Goal: Use online tool/utility

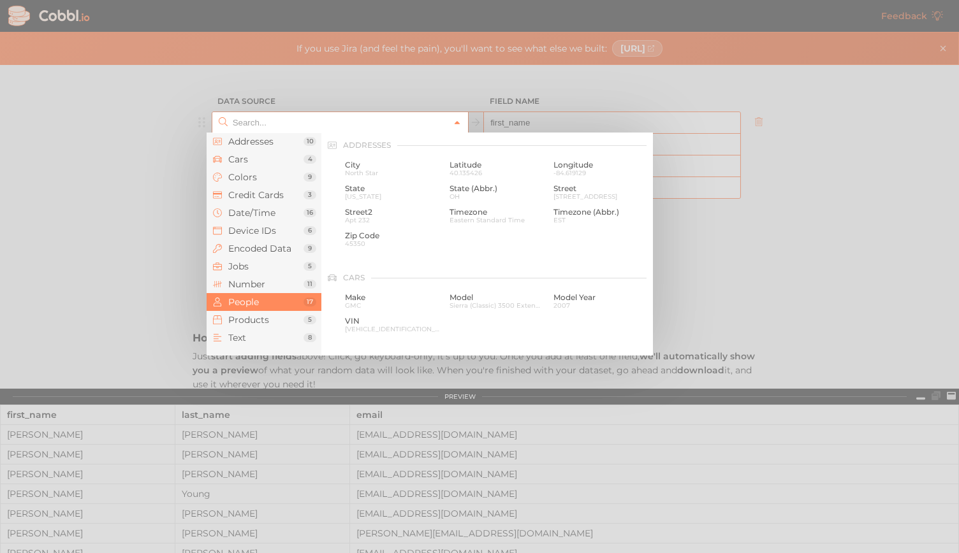
click at [454, 126] on link at bounding box center [456, 122] width 15 height 13
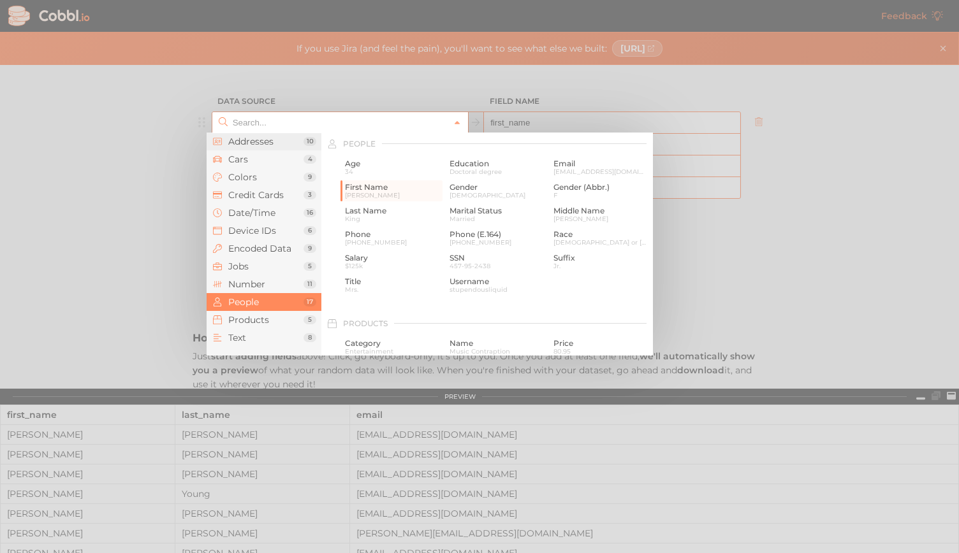
click at [266, 143] on span "Addresses" at bounding box center [265, 141] width 75 height 10
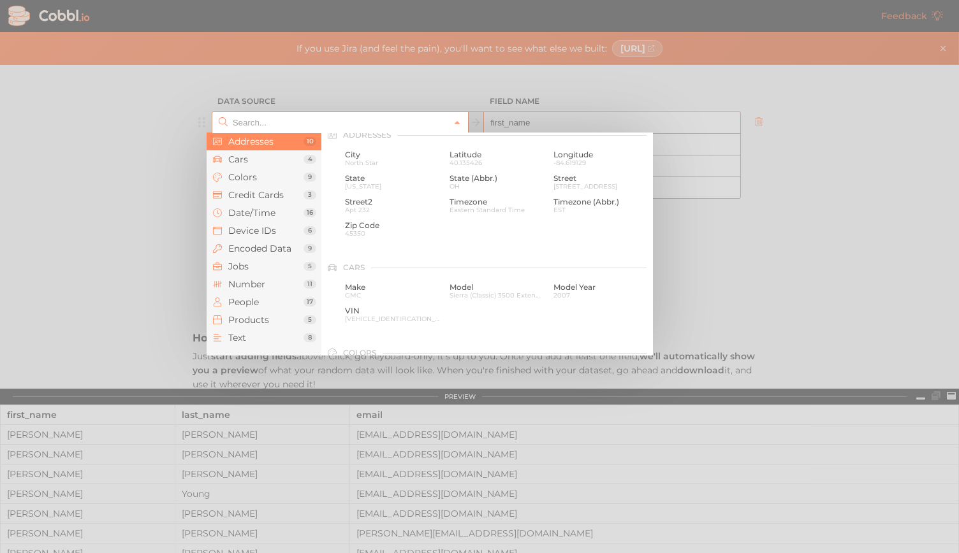
scroll to position [0, 0]
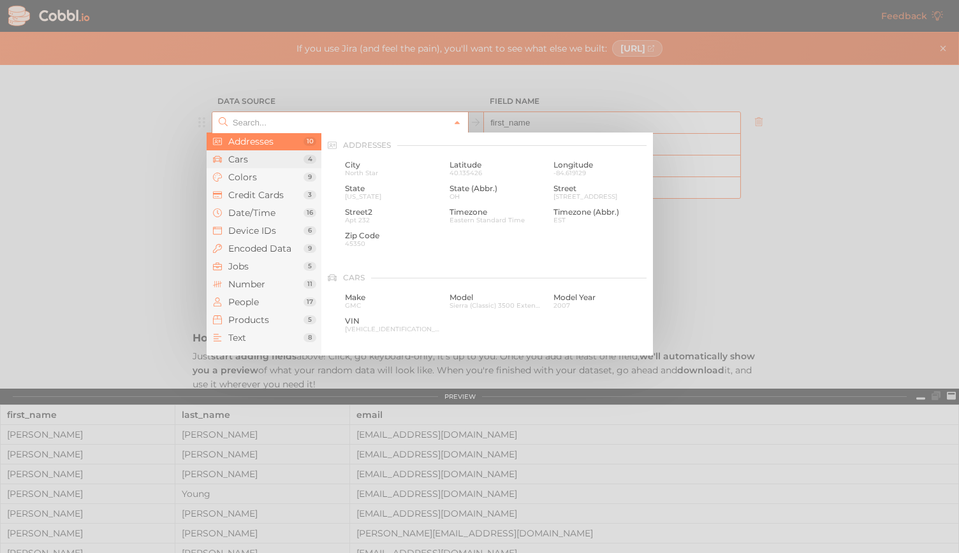
click at [259, 165] on li "Cars 4" at bounding box center [264, 159] width 115 height 18
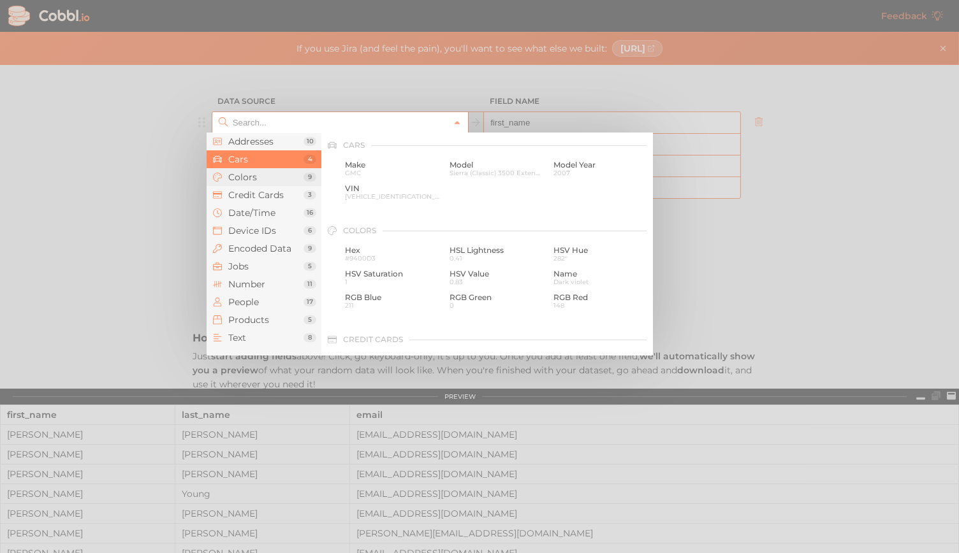
click at [256, 178] on span "Colors" at bounding box center [265, 177] width 75 height 10
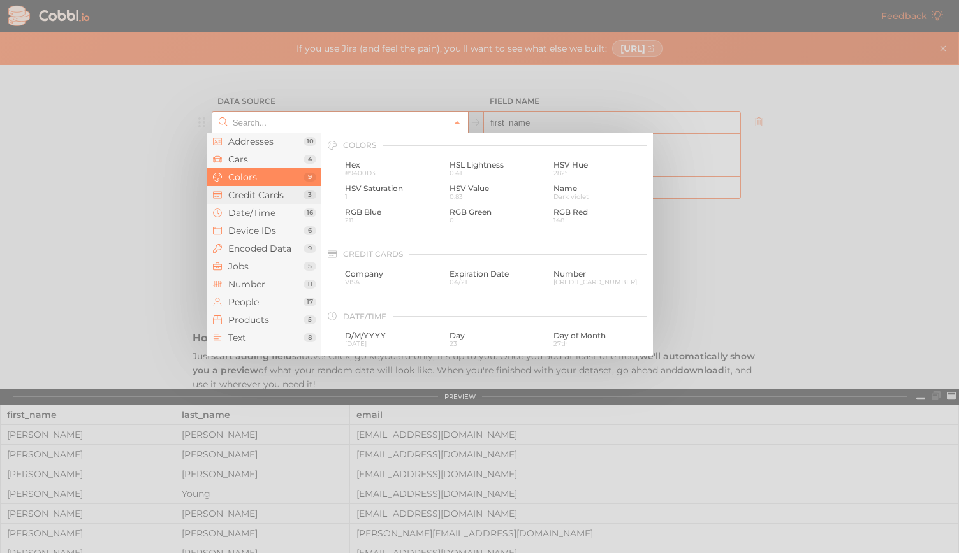
click at [256, 197] on span "Credit Cards" at bounding box center [265, 195] width 75 height 10
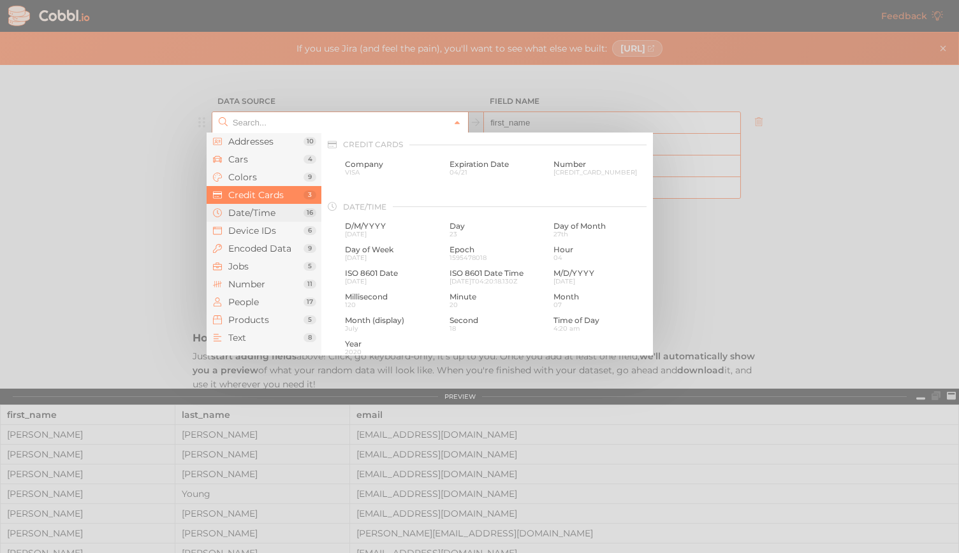
click at [258, 210] on span "Date/Time" at bounding box center [265, 213] width 75 height 10
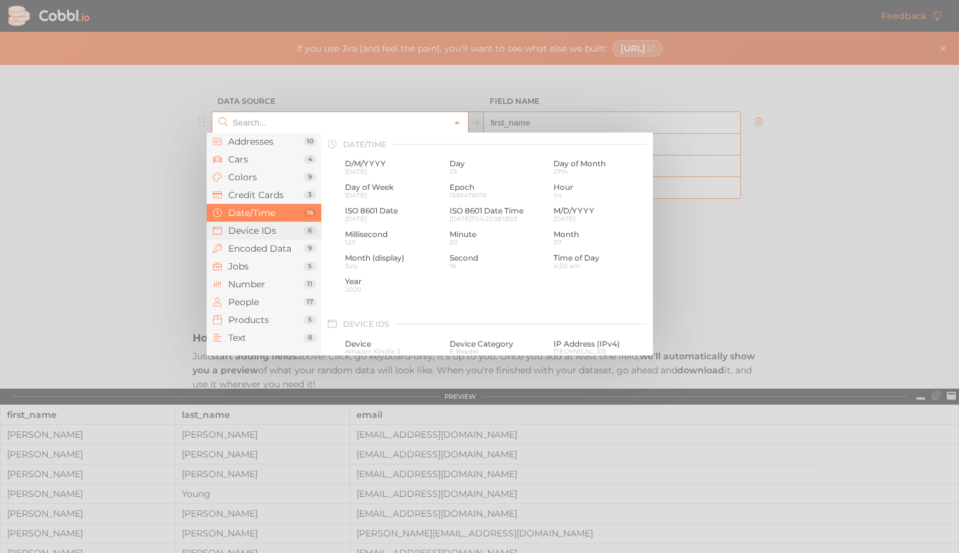
click at [264, 234] on span "Device IDs" at bounding box center [265, 231] width 75 height 10
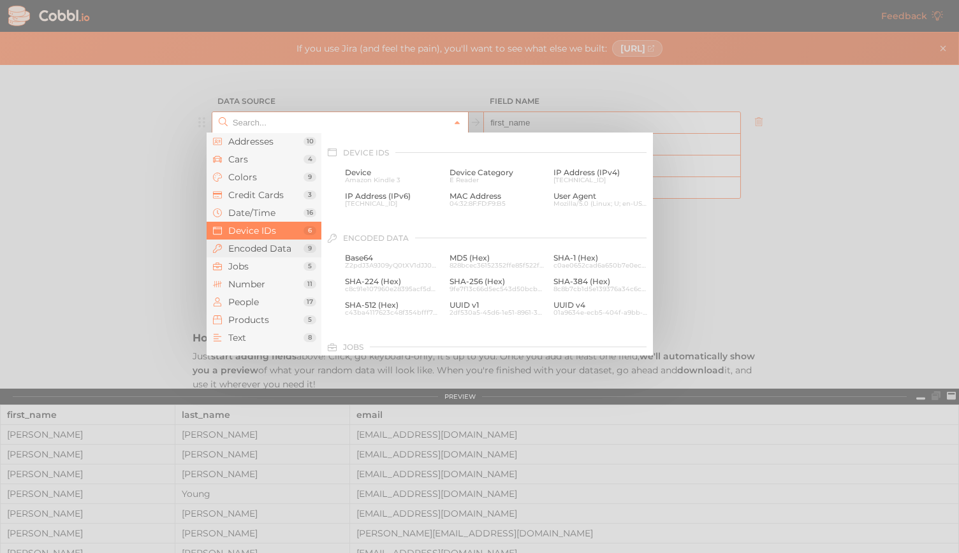
scroll to position [570, 0]
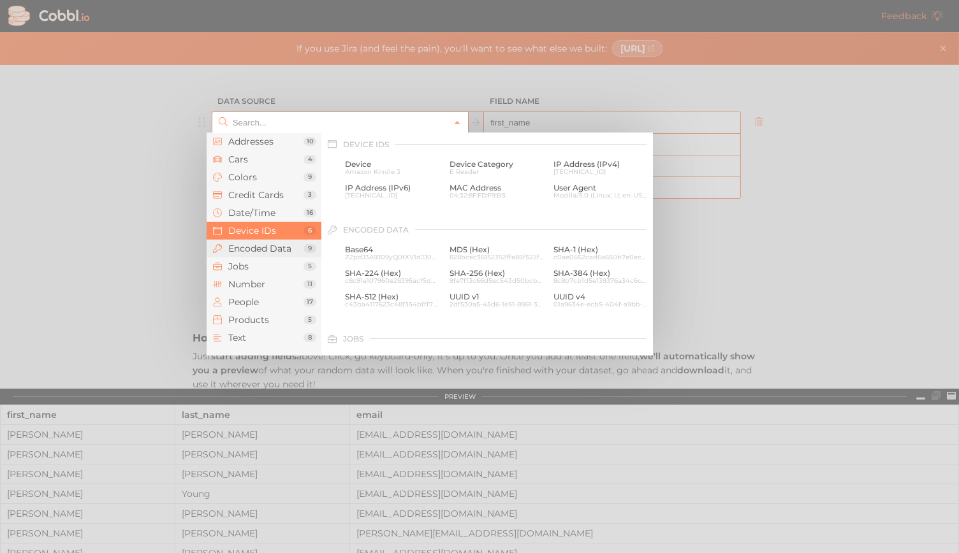
click at [267, 248] on span "Encoded Data" at bounding box center [265, 248] width 75 height 10
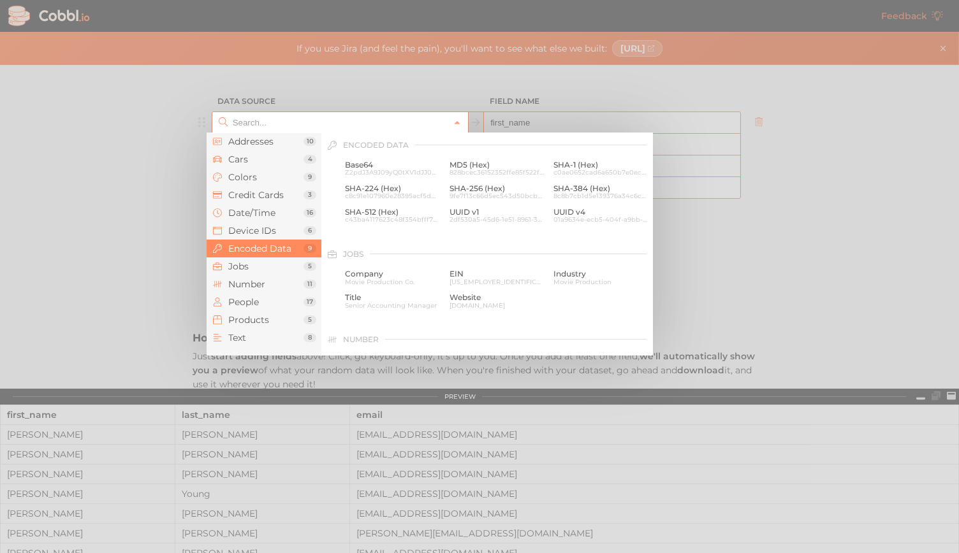
scroll to position [655, 0]
click at [266, 266] on span "Jobs" at bounding box center [265, 266] width 75 height 10
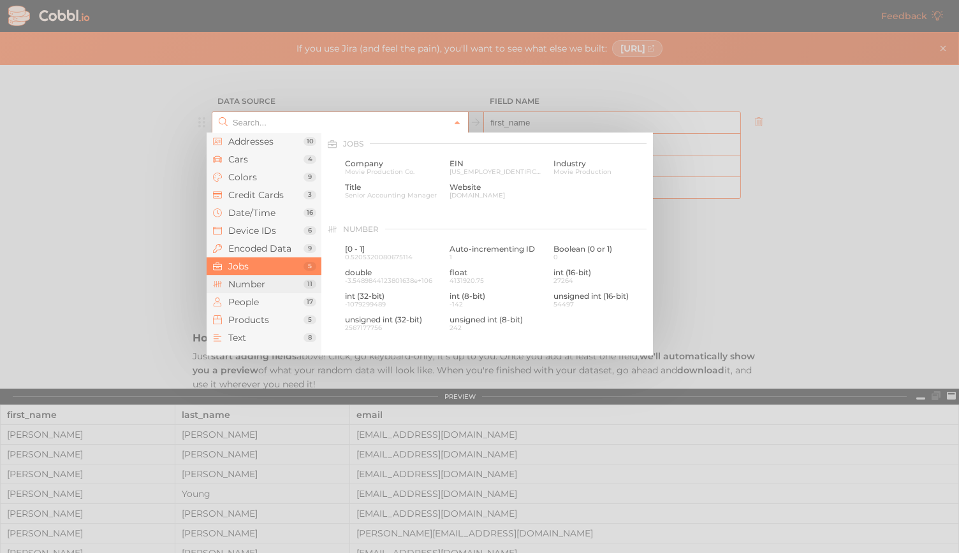
click at [263, 286] on span "Number" at bounding box center [265, 284] width 75 height 10
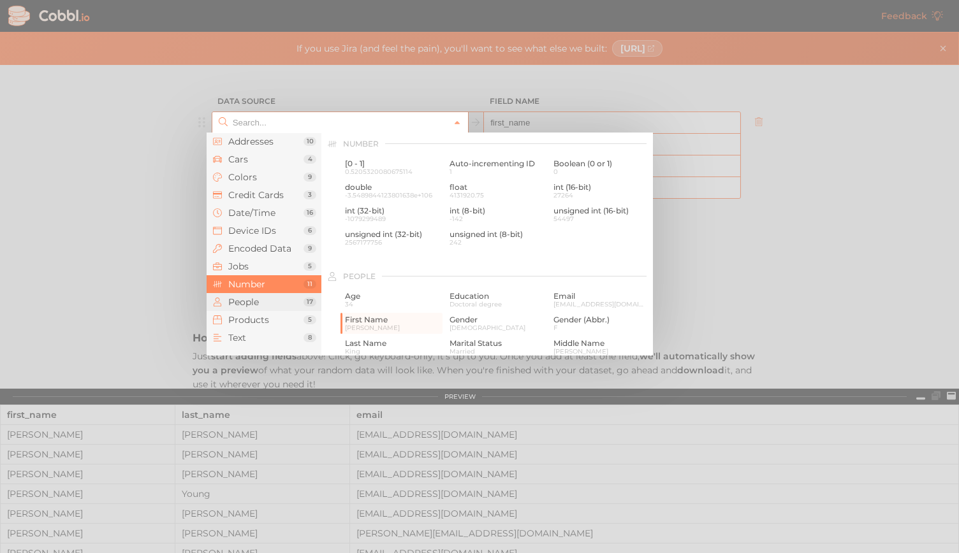
click at [270, 306] on span "People" at bounding box center [265, 302] width 75 height 10
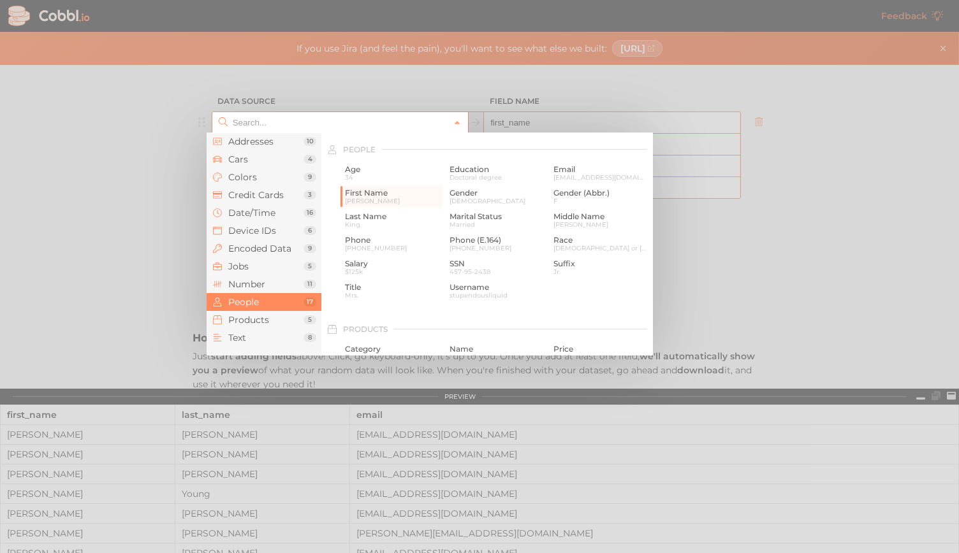
scroll to position [983, 0]
click at [266, 328] on li "Products 5" at bounding box center [264, 320] width 115 height 18
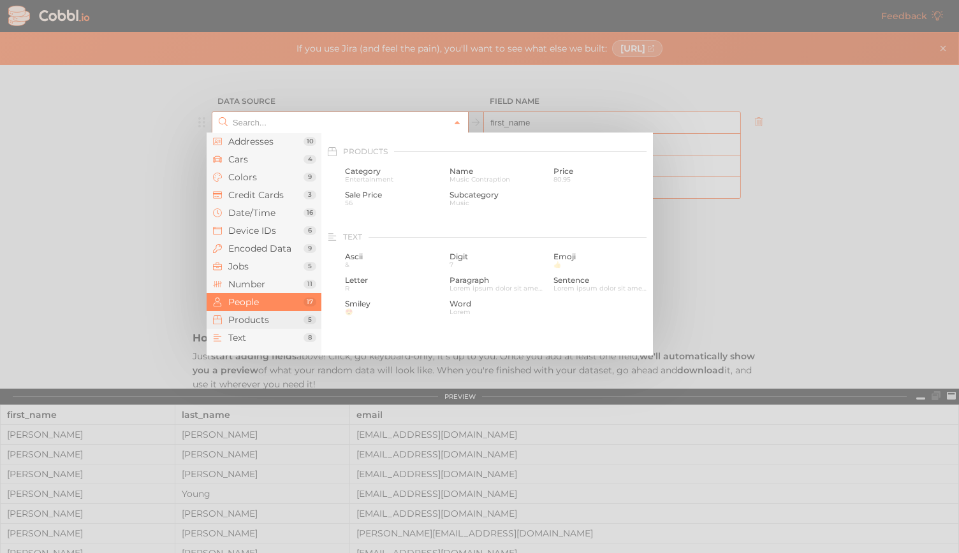
scroll to position [1163, 0]
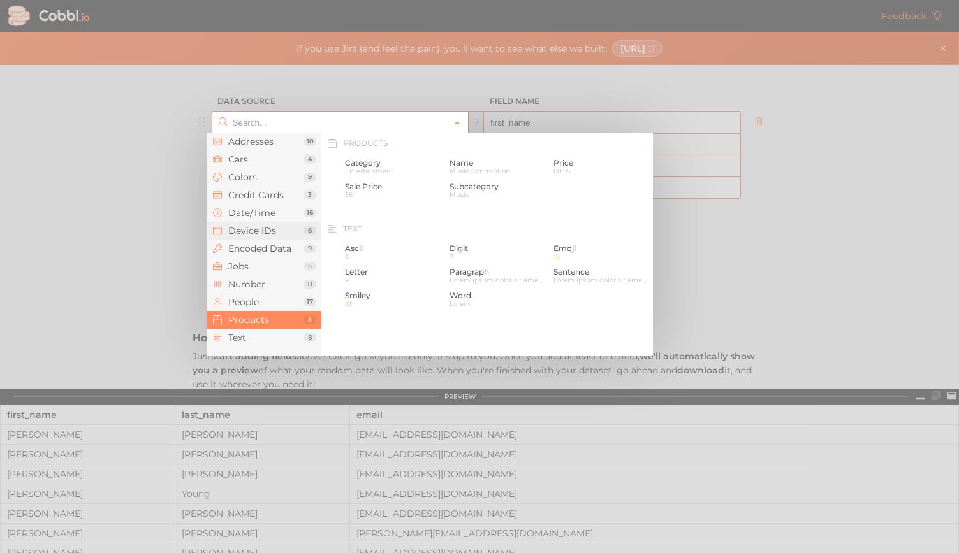
click at [252, 233] on span "Device IDs" at bounding box center [265, 231] width 75 height 10
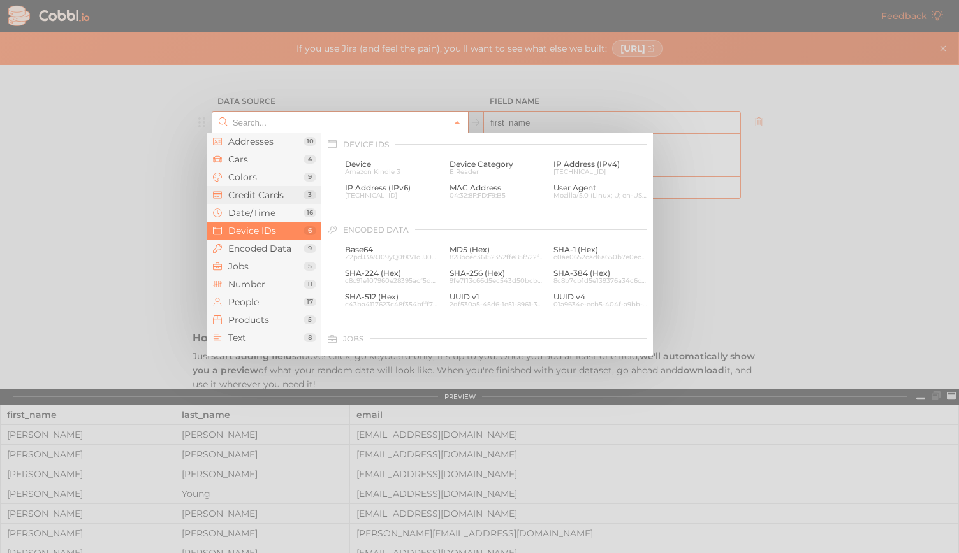
click at [256, 195] on span "Credit Cards" at bounding box center [265, 195] width 75 height 10
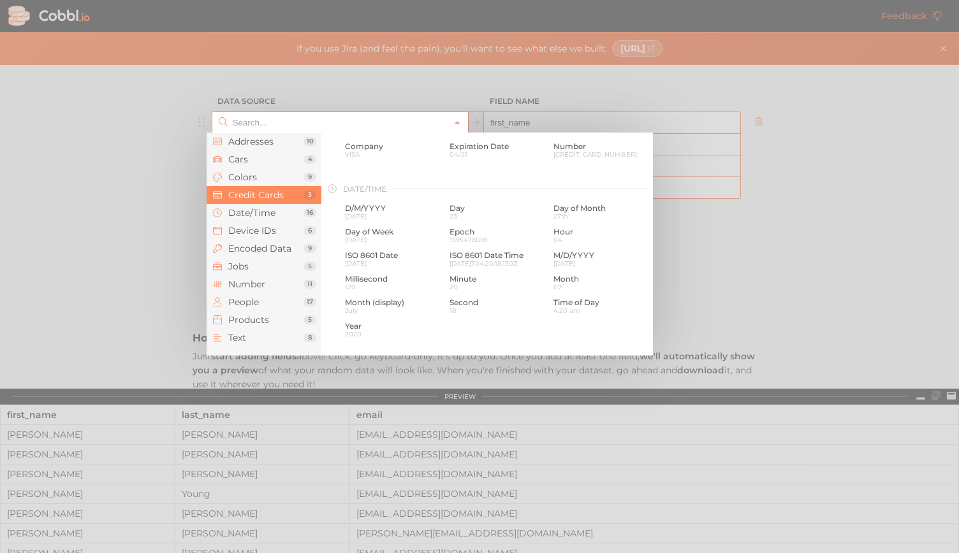
scroll to position [328, 0]
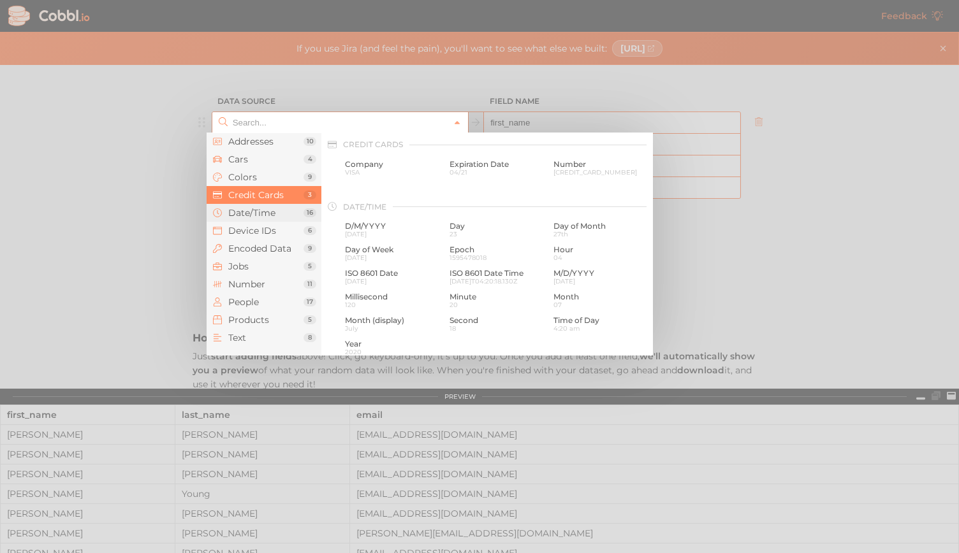
click at [256, 215] on span "Date/Time" at bounding box center [265, 213] width 75 height 10
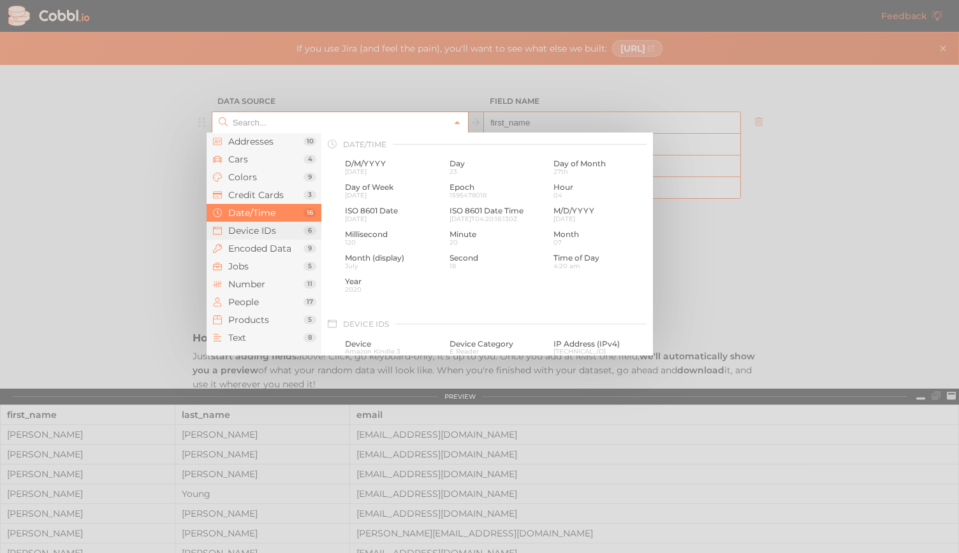
click at [256, 224] on li "Device IDs 6" at bounding box center [264, 231] width 115 height 18
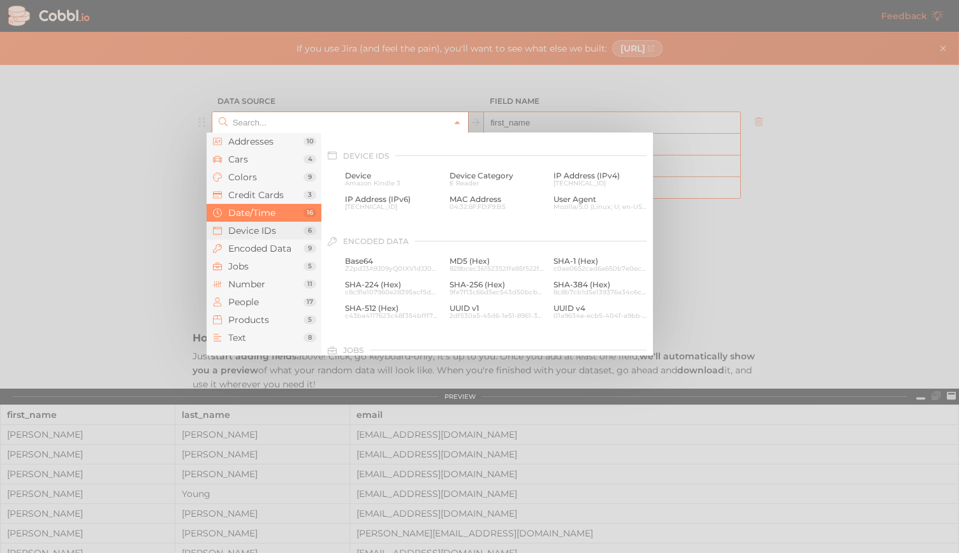
scroll to position [570, 0]
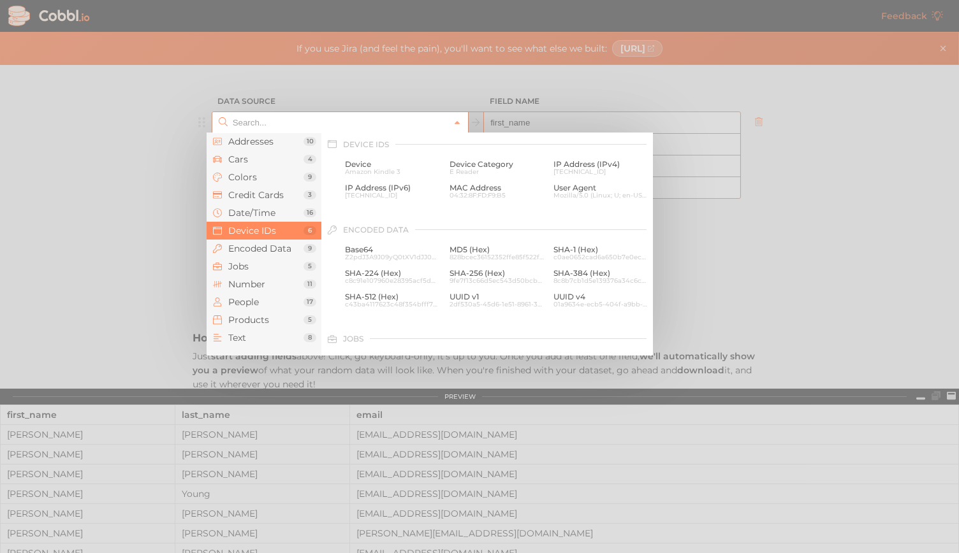
click at [162, 112] on div at bounding box center [479, 276] width 959 height 553
type input "People › First Name"
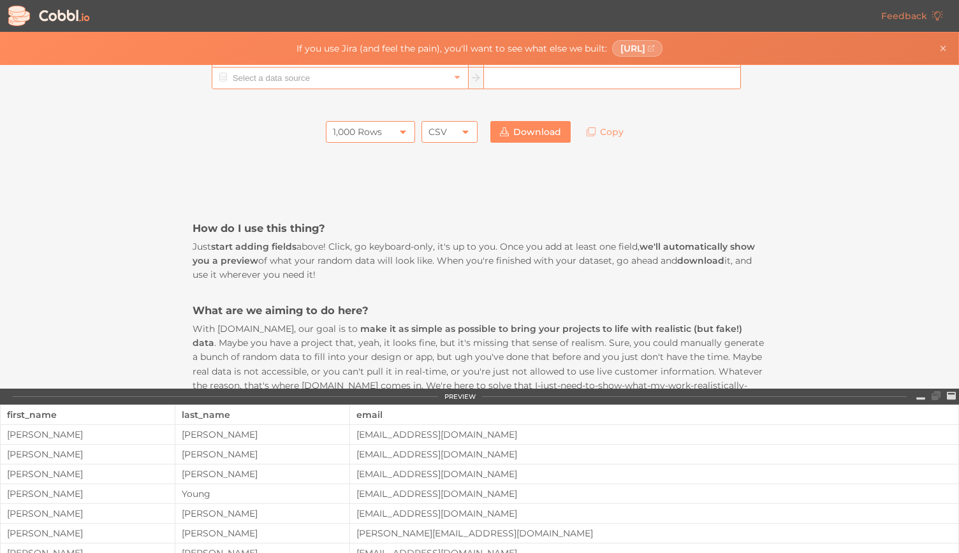
scroll to position [64, 0]
